Goal: Task Accomplishment & Management: Use online tool/utility

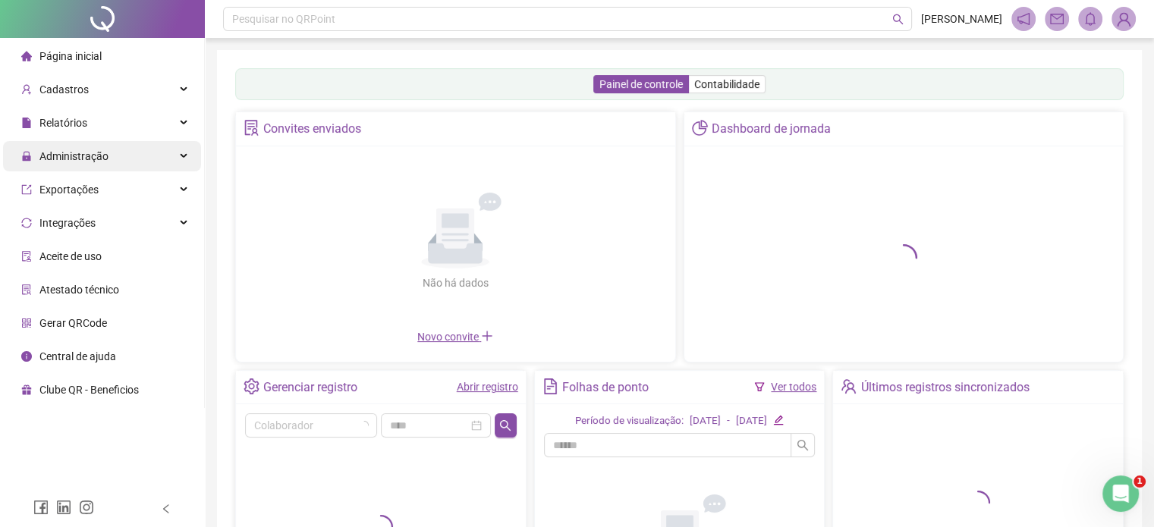
click at [154, 163] on div "Administração" at bounding box center [102, 156] width 198 height 30
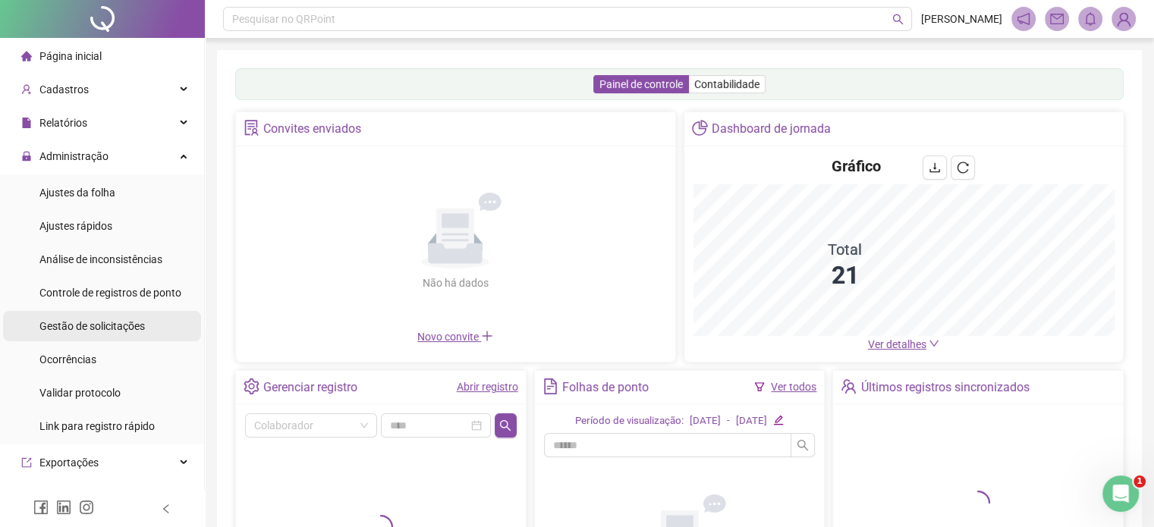
click at [158, 316] on li "Gestão de solicitações" at bounding box center [102, 326] width 198 height 30
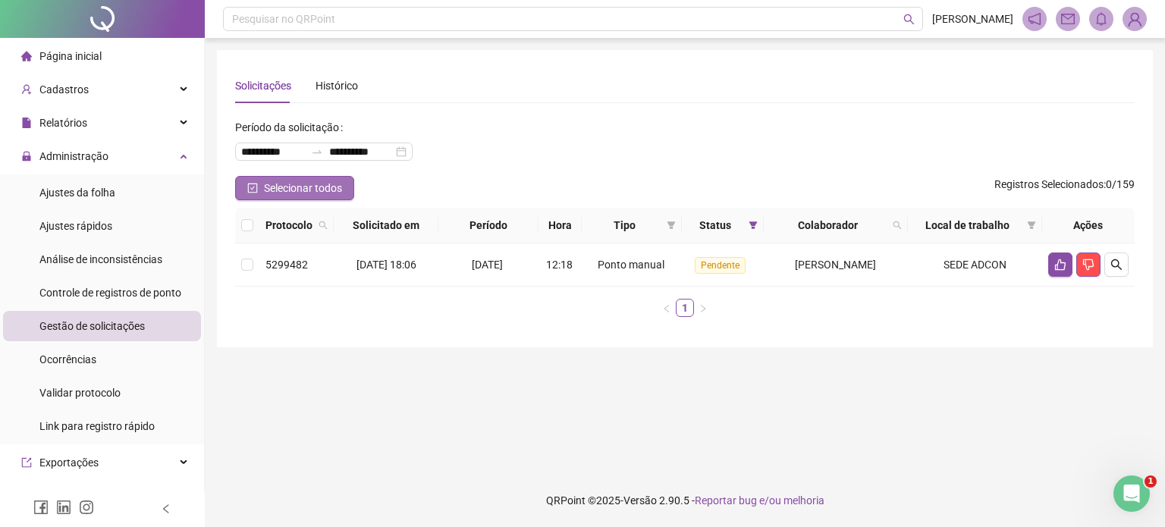
click at [254, 193] on button "Selecionar todos" at bounding box center [294, 188] width 119 height 24
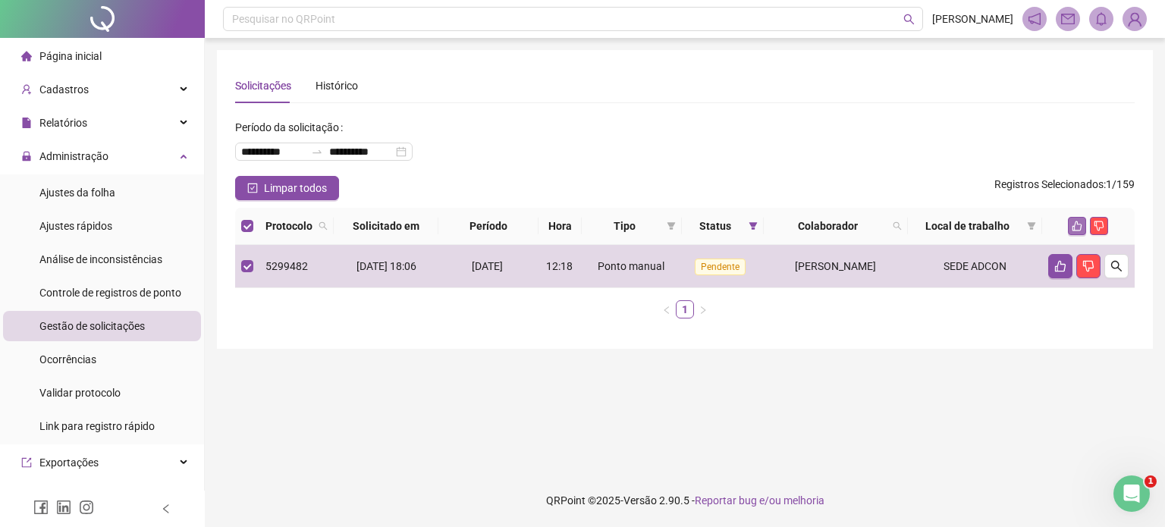
click at [1079, 230] on icon "like" at bounding box center [1077, 226] width 10 height 10
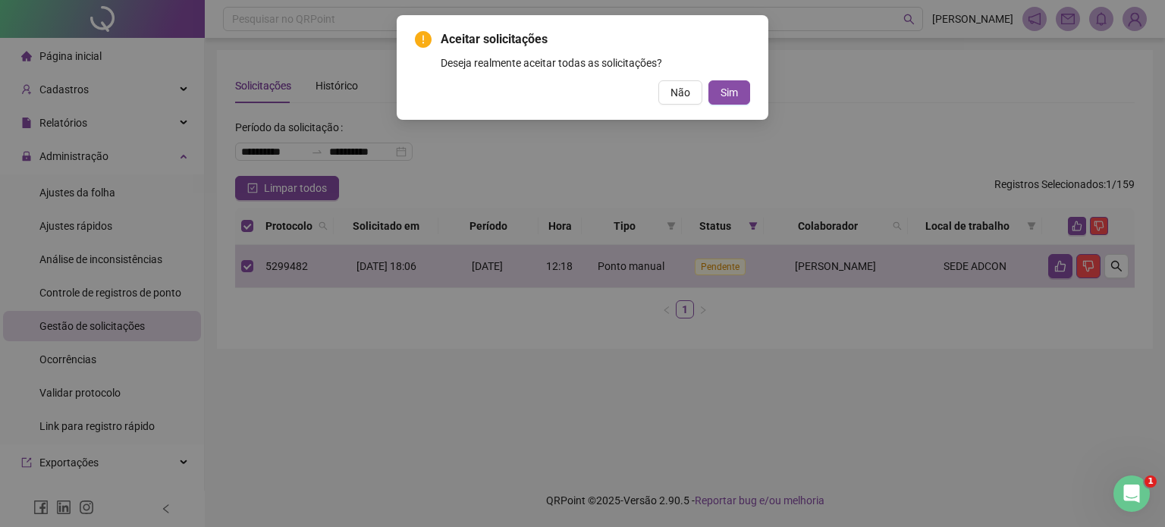
click at [733, 90] on span "Sim" at bounding box center [729, 92] width 17 height 17
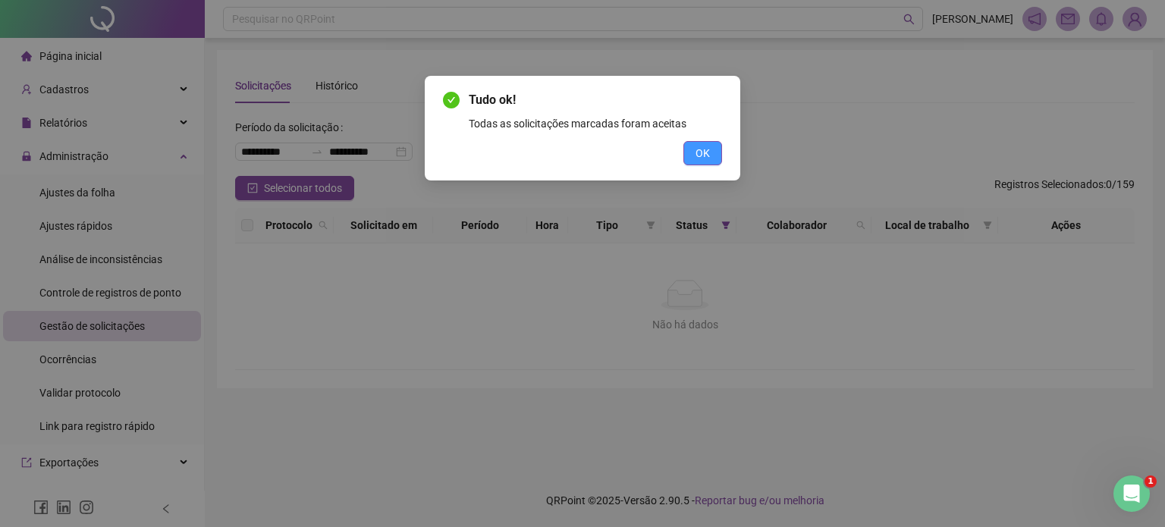
click at [702, 150] on span "OK" at bounding box center [702, 153] width 14 height 17
